Goal: Task Accomplishment & Management: Use online tool/utility

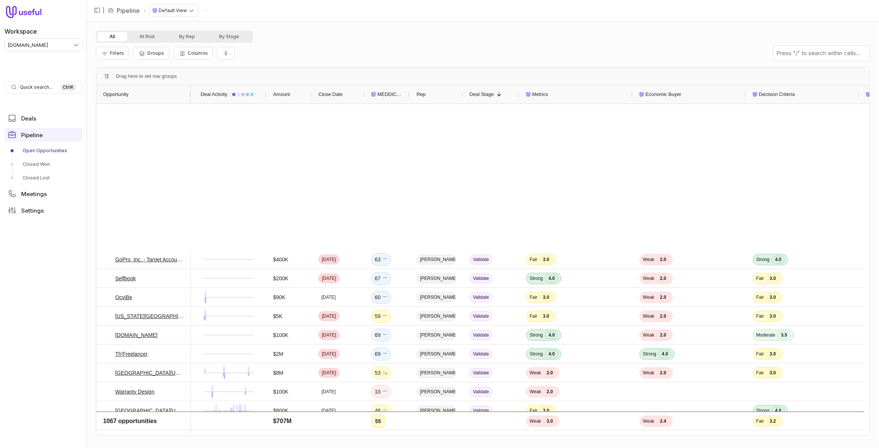
scroll to position [2576, 0]
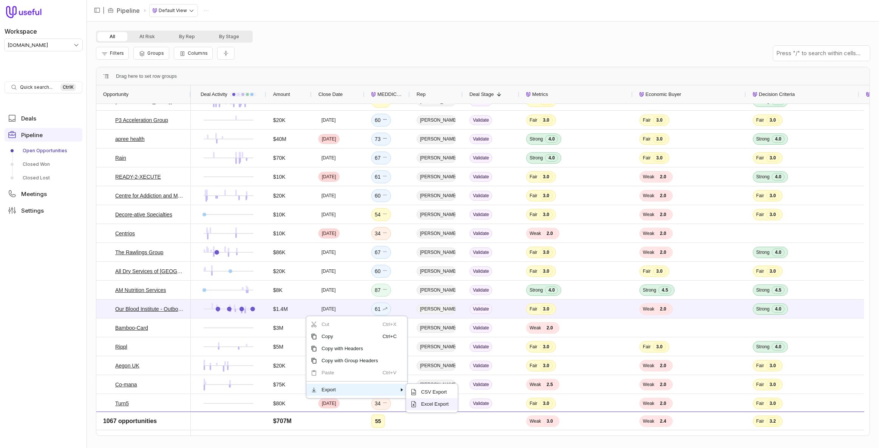
click at [445, 405] on span "Excel Export" at bounding box center [435, 404] width 37 height 12
